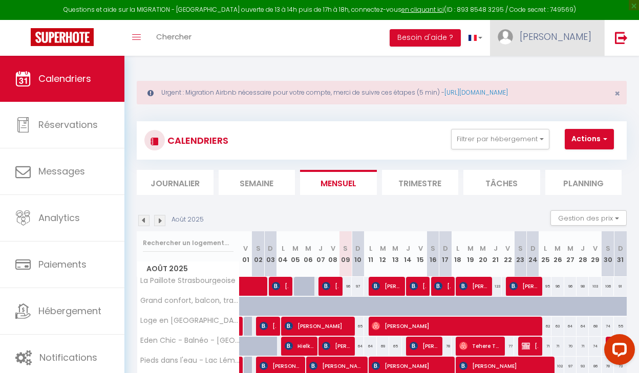
click at [557, 40] on span "[PERSON_NAME]" at bounding box center [555, 36] width 72 height 13
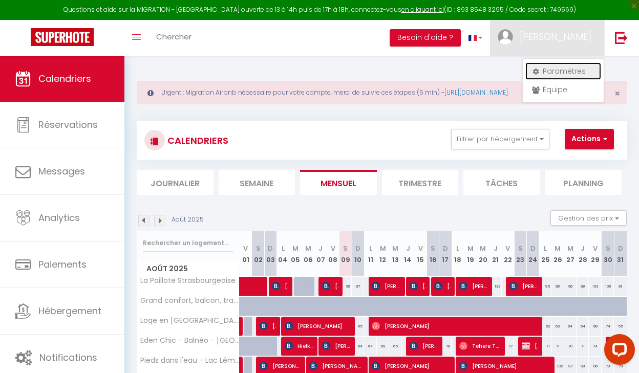
click at [549, 67] on link "Paramètres" at bounding box center [563, 70] width 76 height 17
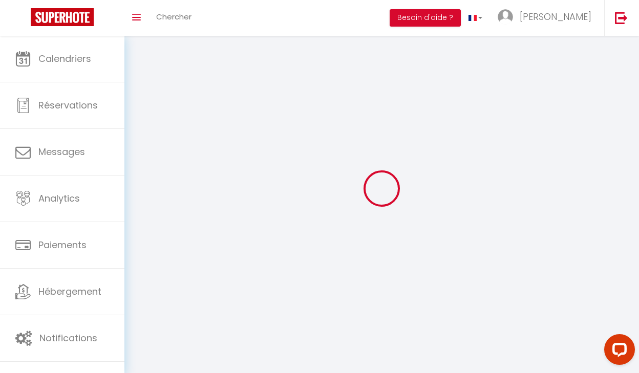
type input "[PERSON_NAME]"
type input "0614230457"
type input "[STREET_ADDRESS]"
type input "69001"
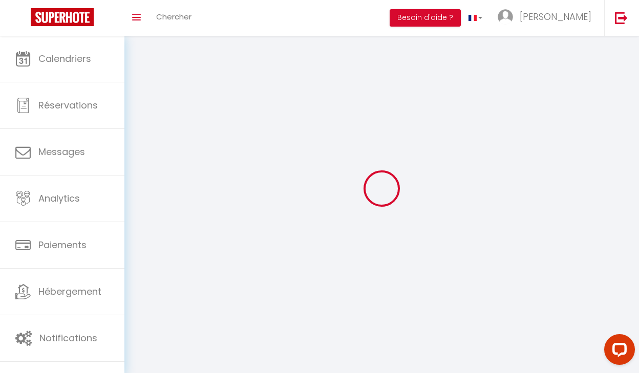
type input "[GEOGRAPHIC_DATA]"
type input "RXOT35qU3mIMkH6t7FOyZk9t4"
type input "ZADIbhYdg7Vu9HFRVgG2Q269s"
type input "[URL][DOMAIN_NAME]"
type input "RXOT35qU3mIMkH6t7FOyZk9t4"
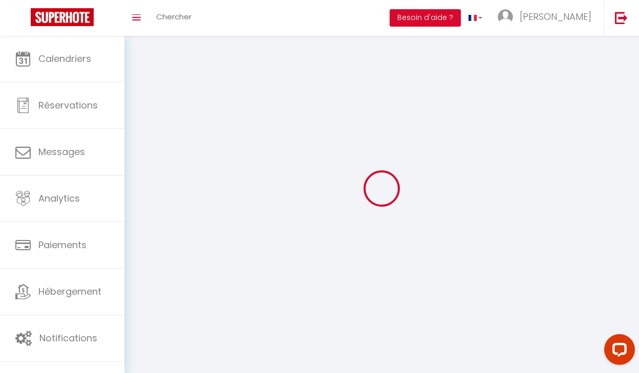
type input "ZADIbhYdg7Vu9HFRVgG2Q269s"
type input "[URL][DOMAIN_NAME]"
select select "75"
select select "28"
select select "fr"
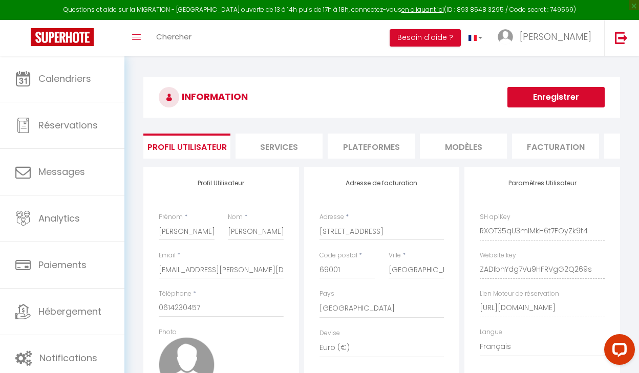
click at [357, 150] on li "Plateformes" at bounding box center [370, 146] width 87 height 25
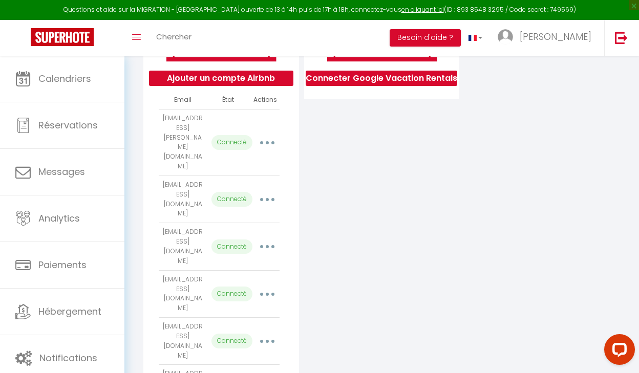
scroll to position [222, 0]
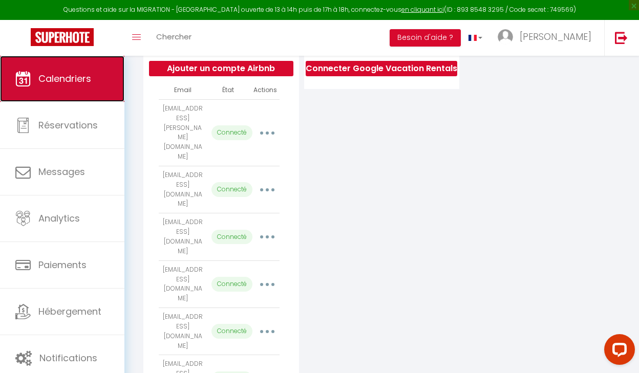
click at [68, 86] on link "Calendriers" at bounding box center [62, 79] width 124 height 46
